Goal: Information Seeking & Learning: Compare options

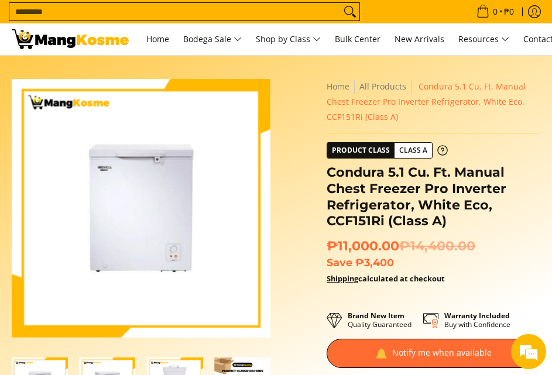
drag, startPoint x: 511, startPoint y: 260, endPoint x: 348, endPoint y: 262, distance: 163.3
click at [308, 245] on div "Skip to Main Content Enable zoom Disable zoom Enable zoom Disable zoom Enable z…" at bounding box center [276, 351] width 540 height 545
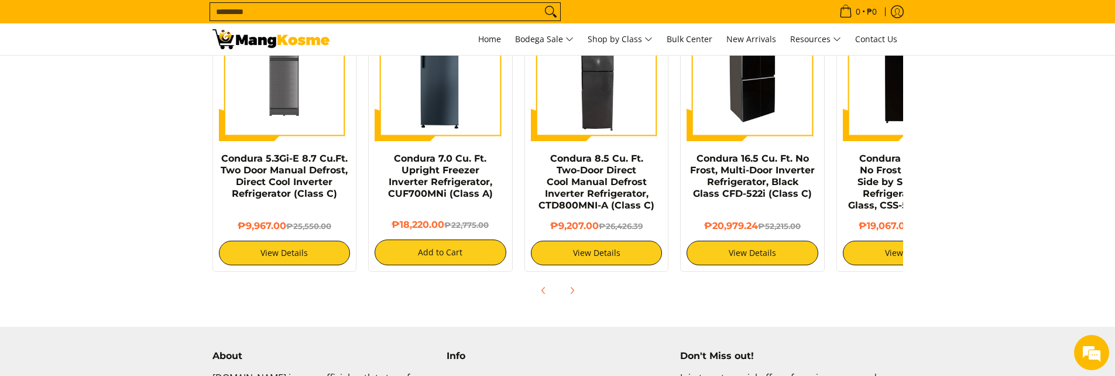
scroll to position [1289, 0]
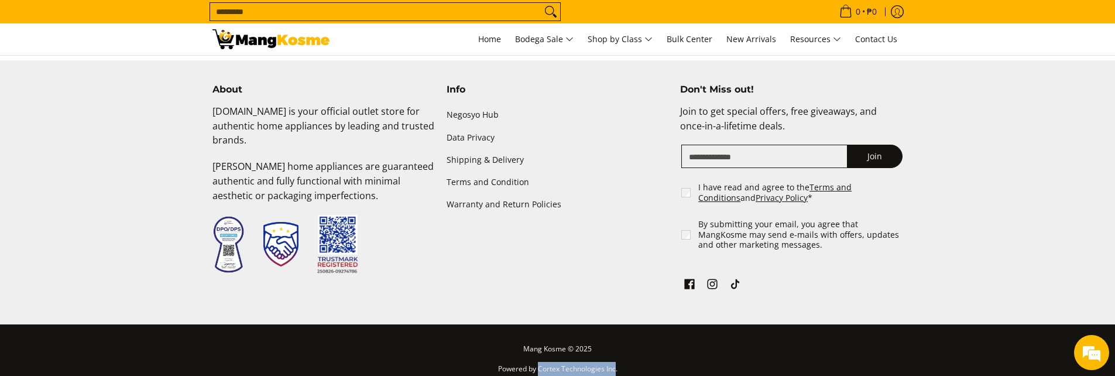
drag, startPoint x: 539, startPoint y: 356, endPoint x: 615, endPoint y: 353, distance: 75.6
click at [551, 362] on p "Powered by Cortex Technologies Inc." at bounding box center [557, 372] width 691 height 20
copy p "Cortex Technologies Inc"
